Goal: Task Accomplishment & Management: Use online tool/utility

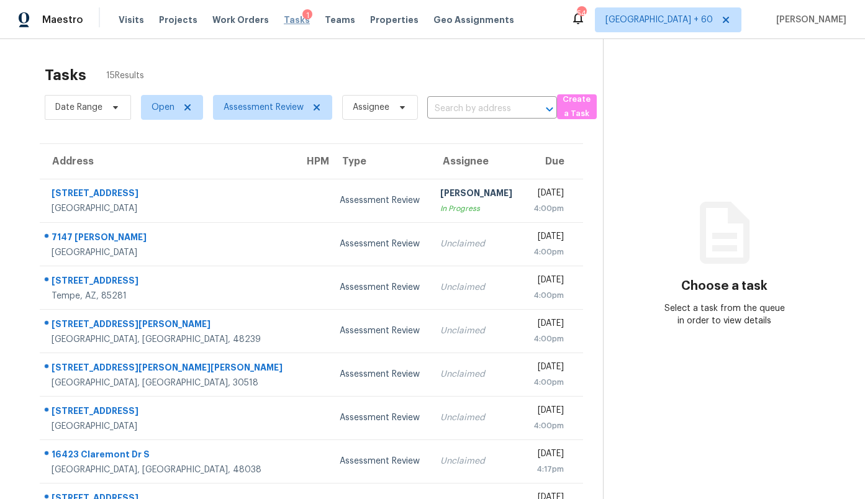
click at [284, 22] on span "Tasks" at bounding box center [297, 20] width 26 height 9
click at [261, 125] on section "Tasks 15 Results Date Range Open Assessment Review Assignee ​ Create a Task Add…" at bounding box center [311, 353] width 583 height 588
click at [257, 109] on span "Assessment Review" at bounding box center [264, 107] width 80 height 12
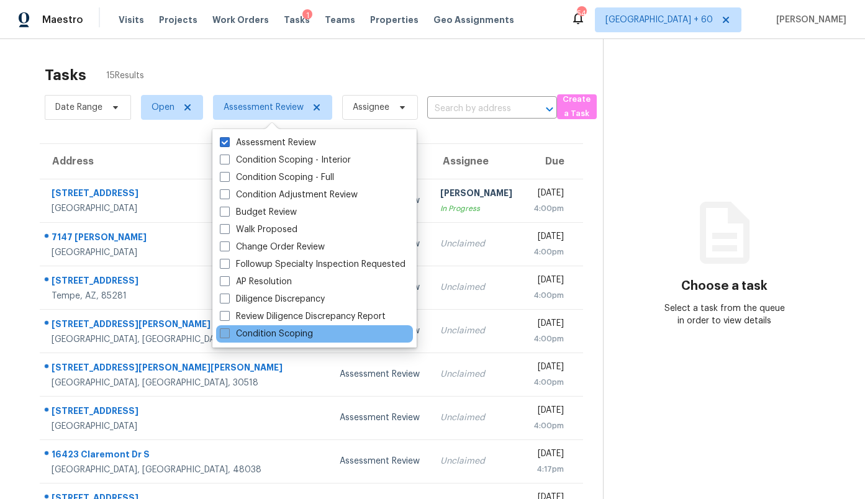
click at [268, 337] on label "Condition Scoping" at bounding box center [266, 334] width 93 height 12
click at [228, 336] on input "Condition Scoping" at bounding box center [224, 332] width 8 height 8
checkbox input "true"
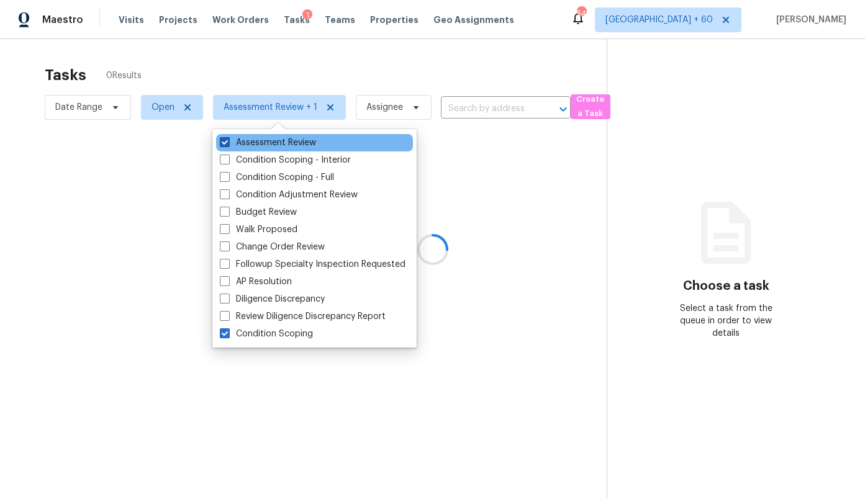
click at [245, 143] on label "Assessment Review" at bounding box center [268, 143] width 96 height 12
click at [228, 143] on input "Assessment Review" at bounding box center [224, 141] width 8 height 8
checkbox input "false"
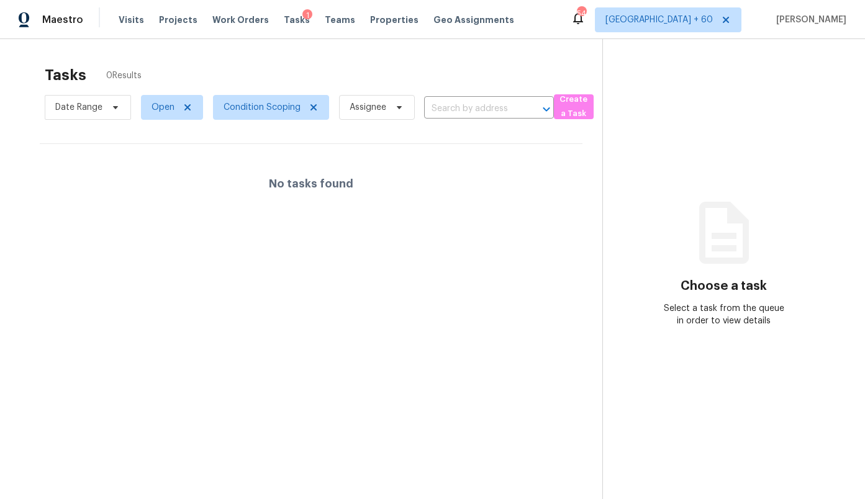
click at [257, 68] on div "Tasks 0 Results" at bounding box center [324, 75] width 558 height 32
click at [92, 111] on span "Date Range" at bounding box center [78, 107] width 47 height 12
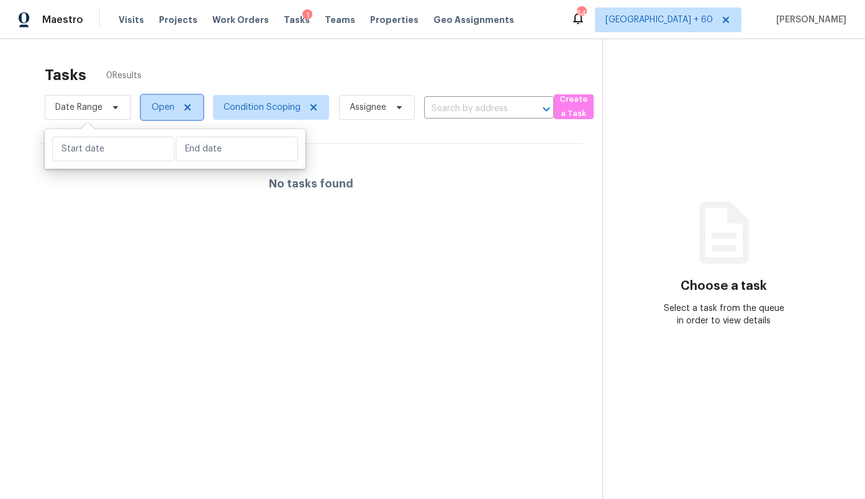
click at [170, 107] on span "Open" at bounding box center [163, 107] width 23 height 12
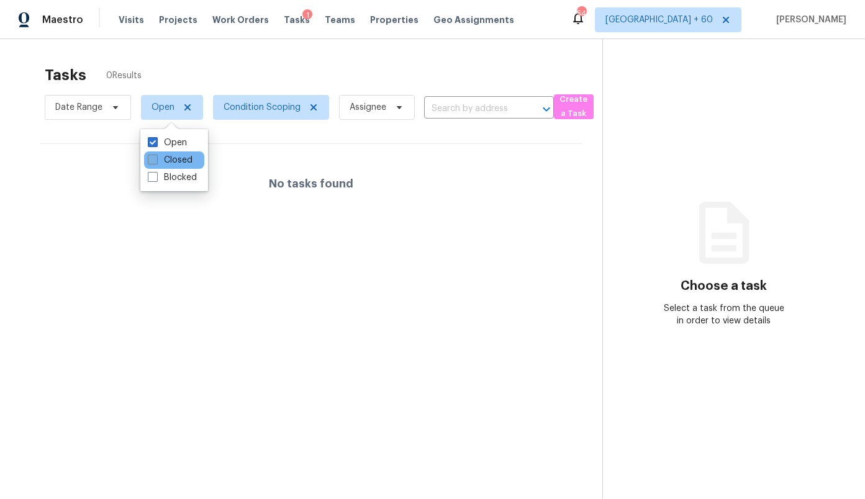
click at [176, 162] on label "Closed" at bounding box center [170, 160] width 45 height 12
click at [156, 162] on input "Closed" at bounding box center [152, 158] width 8 height 8
checkbox input "true"
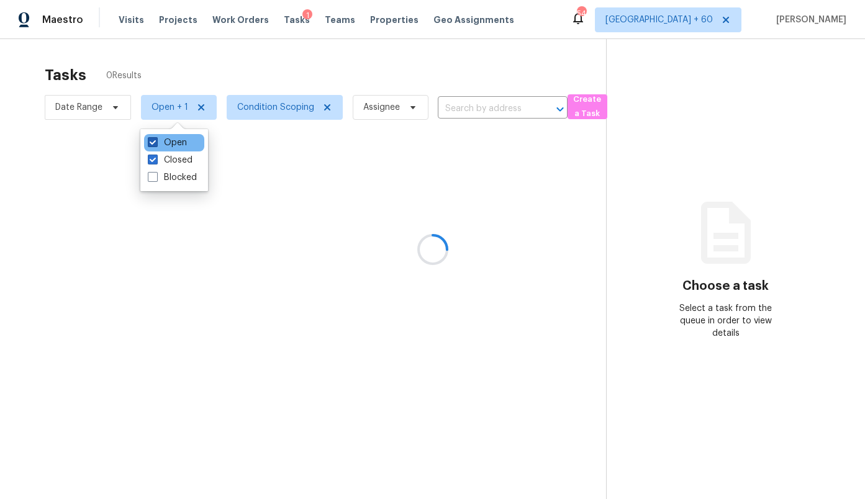
click at [170, 143] on label "Open" at bounding box center [167, 143] width 39 height 12
click at [156, 143] on input "Open" at bounding box center [152, 141] width 8 height 8
checkbox input "false"
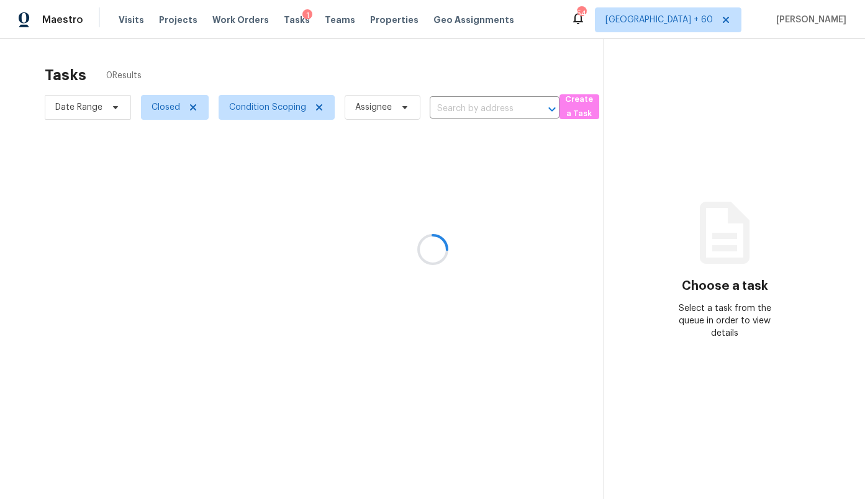
click at [191, 62] on div at bounding box center [432, 249] width 865 height 499
click at [265, 107] on span "Condition Scoping" at bounding box center [267, 107] width 77 height 12
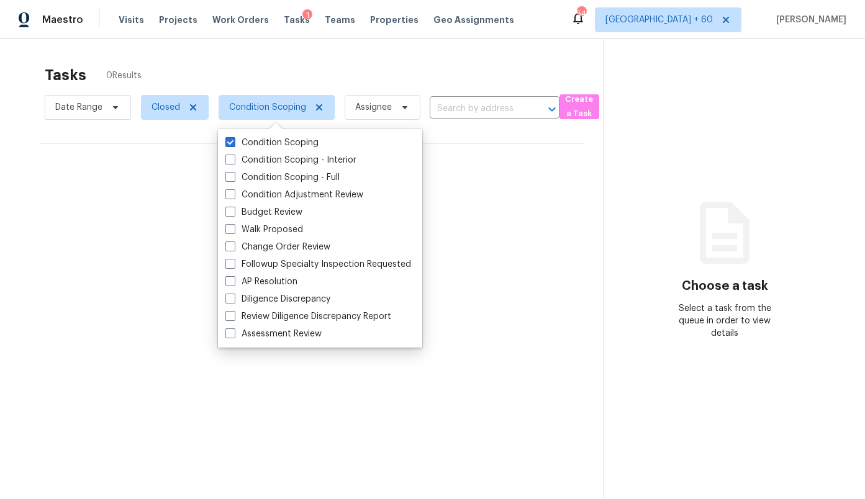
click at [310, 74] on div "Tasks 0 Results" at bounding box center [324, 75] width 559 height 32
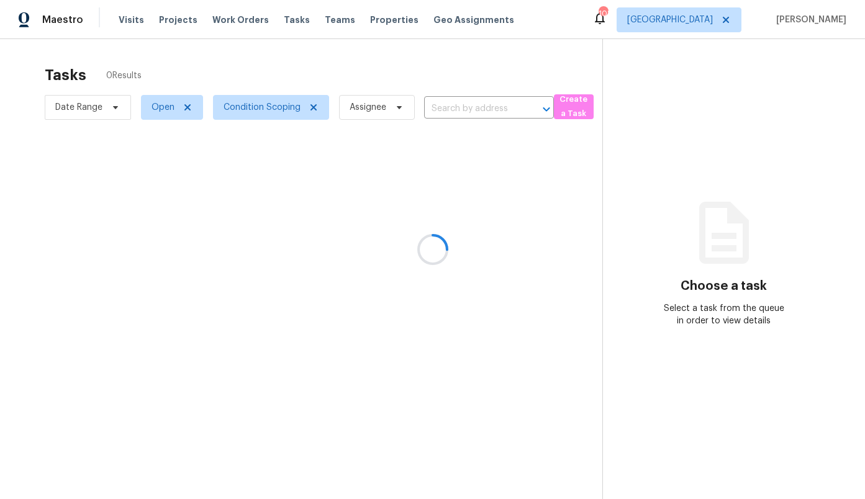
click at [159, 110] on div at bounding box center [432, 249] width 865 height 499
click at [703, 20] on div at bounding box center [432, 249] width 865 height 499
click at [701, 20] on span "Atlanta" at bounding box center [670, 20] width 86 height 12
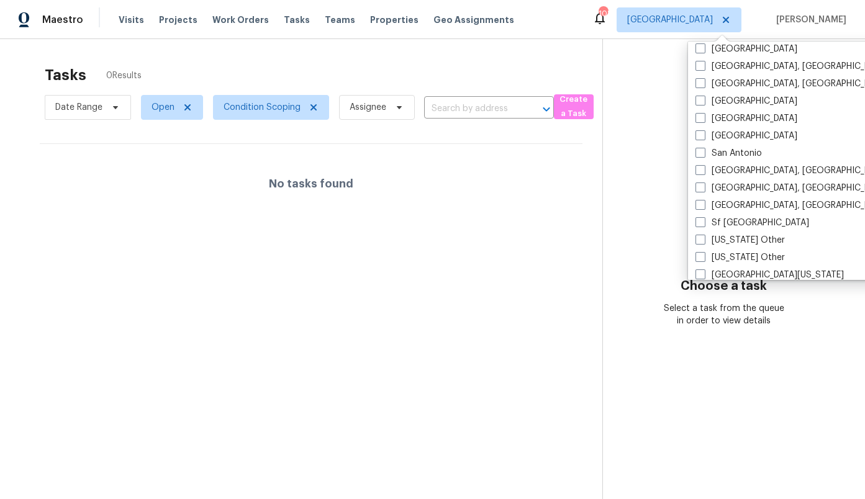
scroll to position [1575, 0]
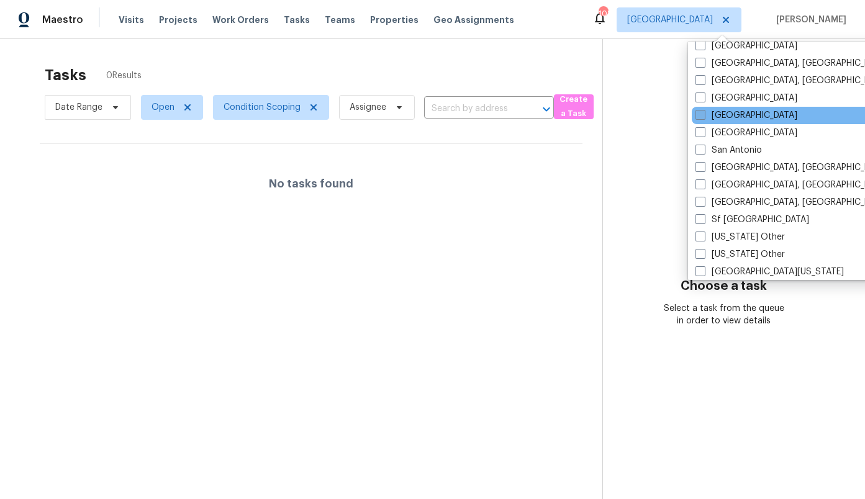
click at [736, 115] on label "Sacramento" at bounding box center [747, 115] width 102 height 12
click at [704, 115] on input "Sacramento" at bounding box center [700, 113] width 8 height 8
checkbox input "true"
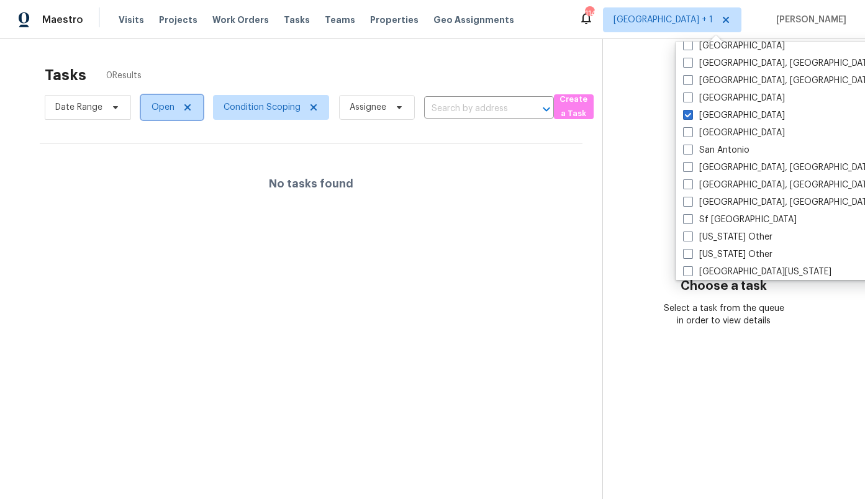
click at [155, 111] on span "Open" at bounding box center [163, 107] width 23 height 12
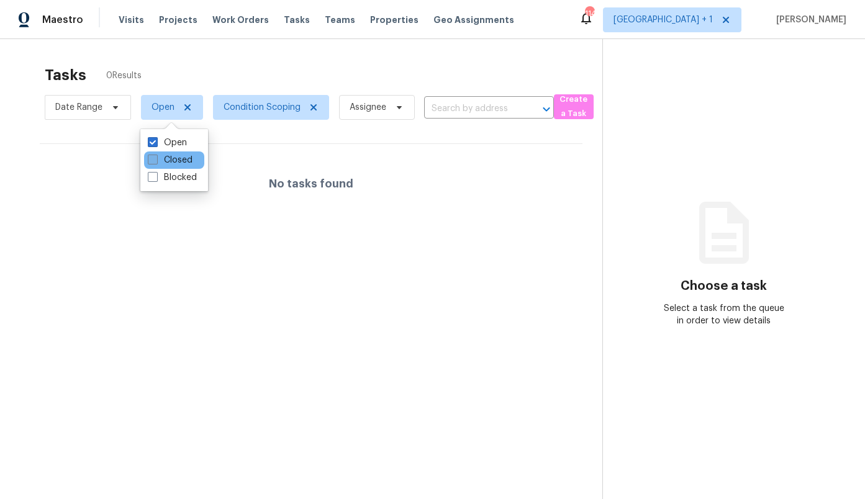
click at [173, 154] on label "Closed" at bounding box center [170, 160] width 45 height 12
click at [156, 154] on input "Closed" at bounding box center [152, 158] width 8 height 8
checkbox input "true"
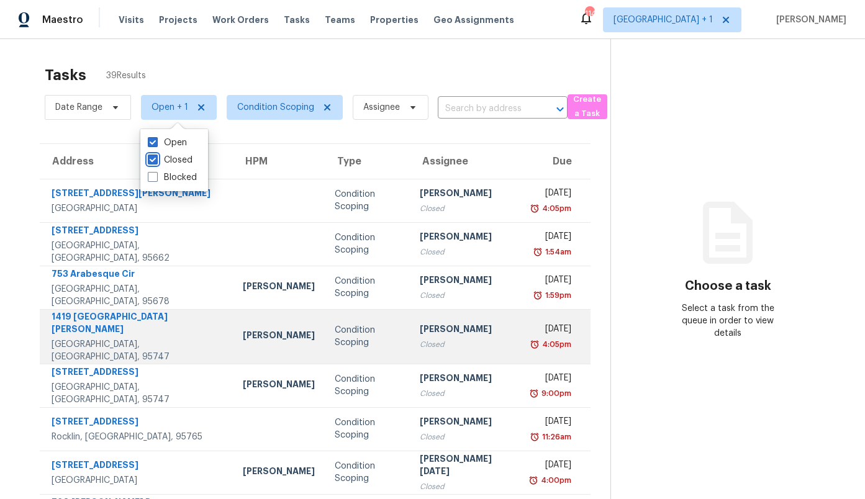
scroll to position [147, 0]
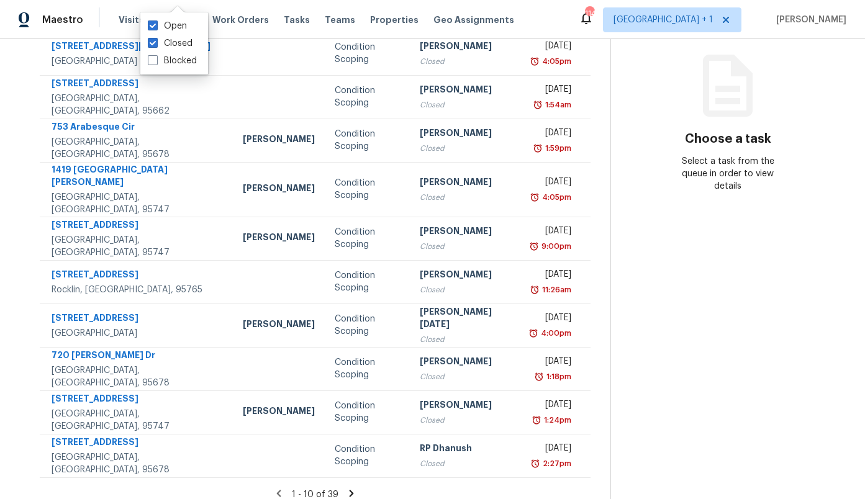
click at [346, 488] on icon at bounding box center [351, 493] width 11 height 11
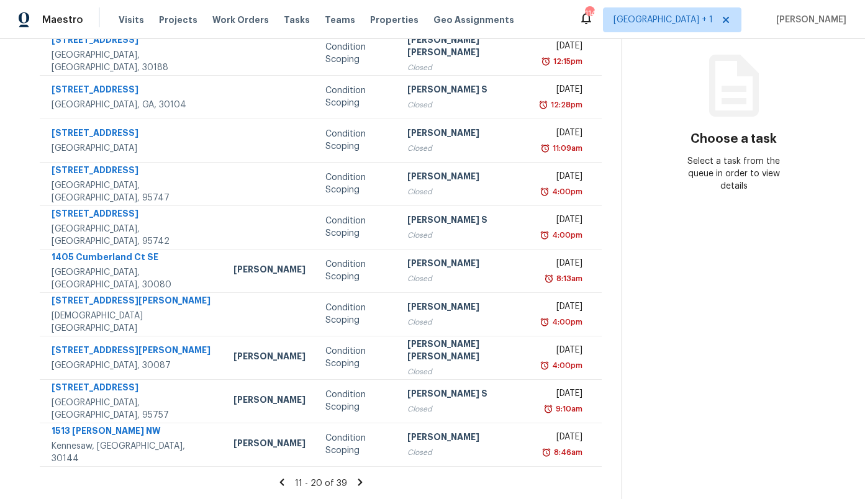
click at [355, 483] on icon at bounding box center [360, 482] width 11 height 11
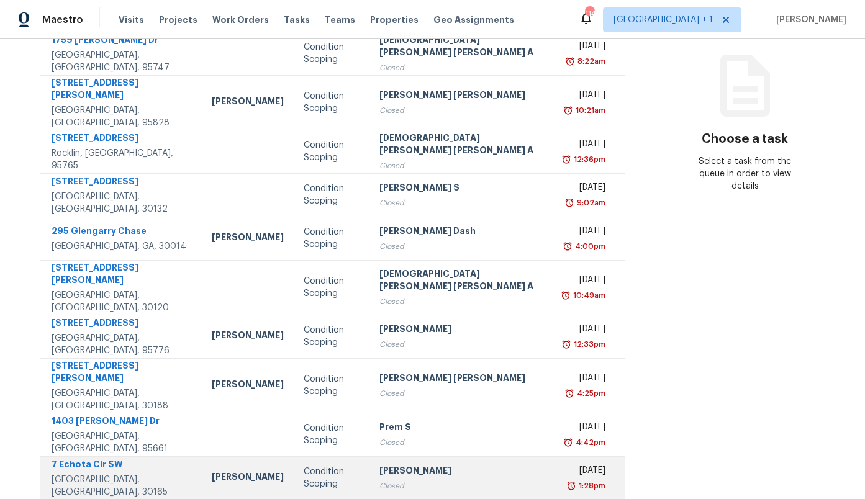
click at [324, 466] on div "Condition Scoping" at bounding box center [332, 478] width 56 height 25
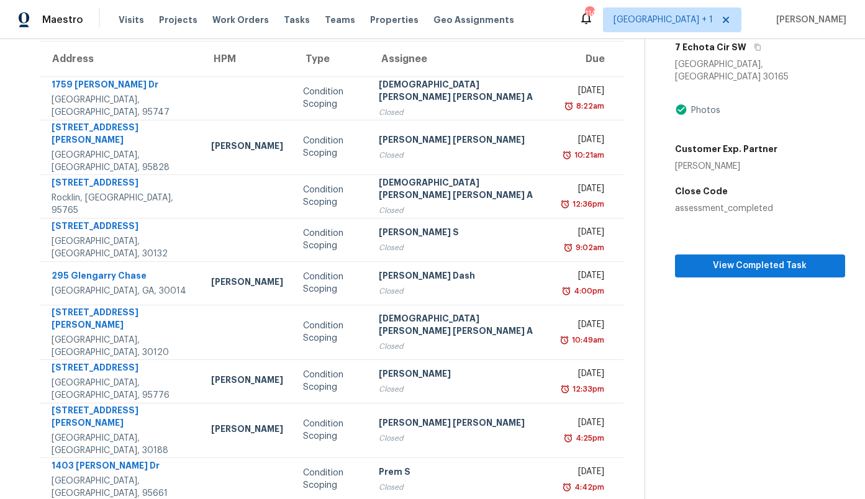
scroll to position [83, 0]
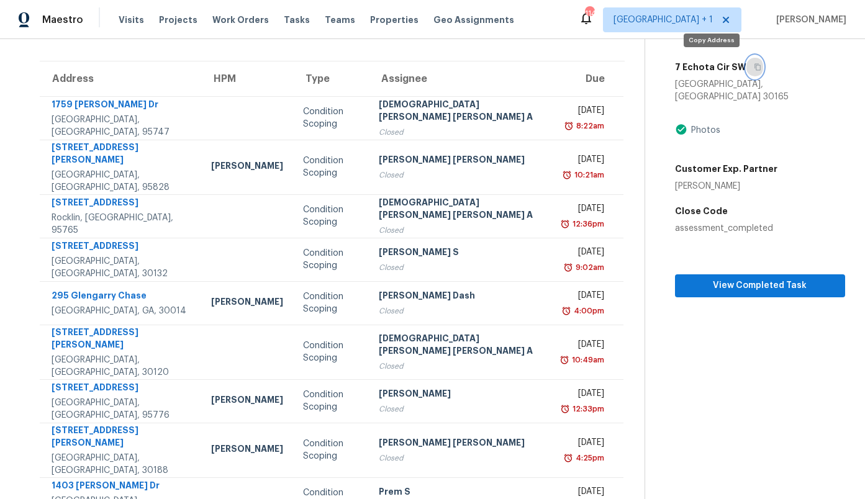
click at [747, 72] on button "button" at bounding box center [755, 67] width 17 height 22
click at [713, 25] on span "Atlanta + 1" at bounding box center [663, 20] width 99 height 12
